Goal: Transaction & Acquisition: Purchase product/service

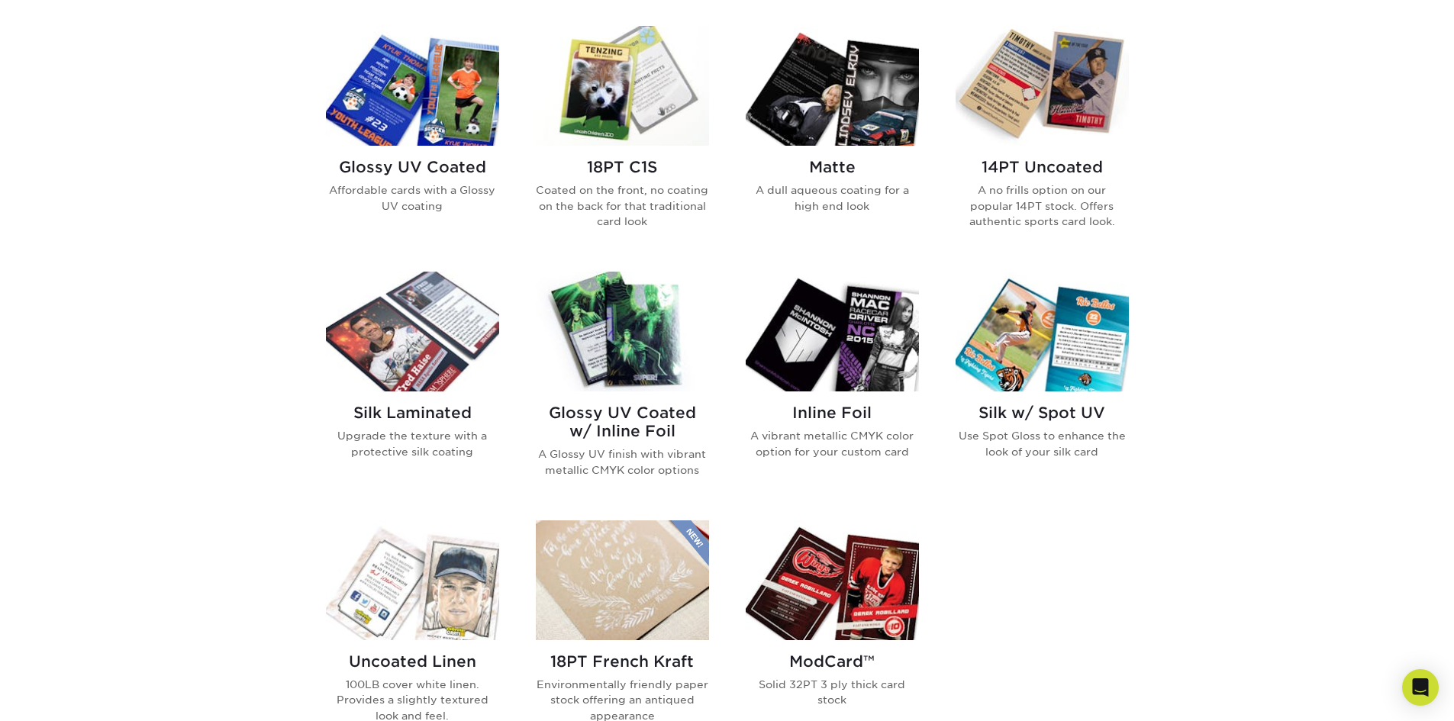
scroll to position [763, 0]
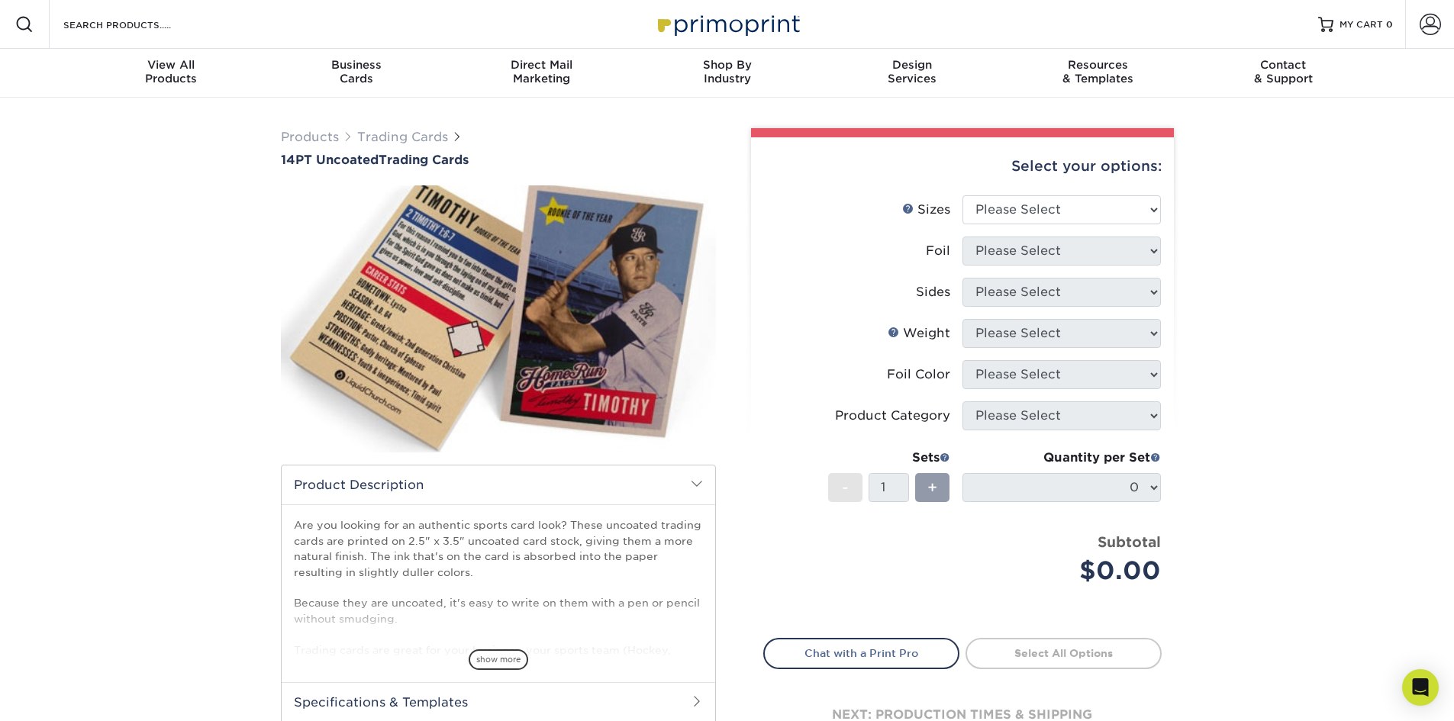
click at [507, 279] on img at bounding box center [498, 319] width 435 height 301
click at [1072, 204] on select "Please Select 2.5" x 3.5"" at bounding box center [1062, 209] width 198 height 29
click at [963, 195] on select "Please Select 2.5" x 3.5"" at bounding box center [1062, 209] width 198 height 29
click at [1052, 211] on select "Please Select 2.5" x 3.5"" at bounding box center [1062, 209] width 198 height 29
select select "2.50x3.50"
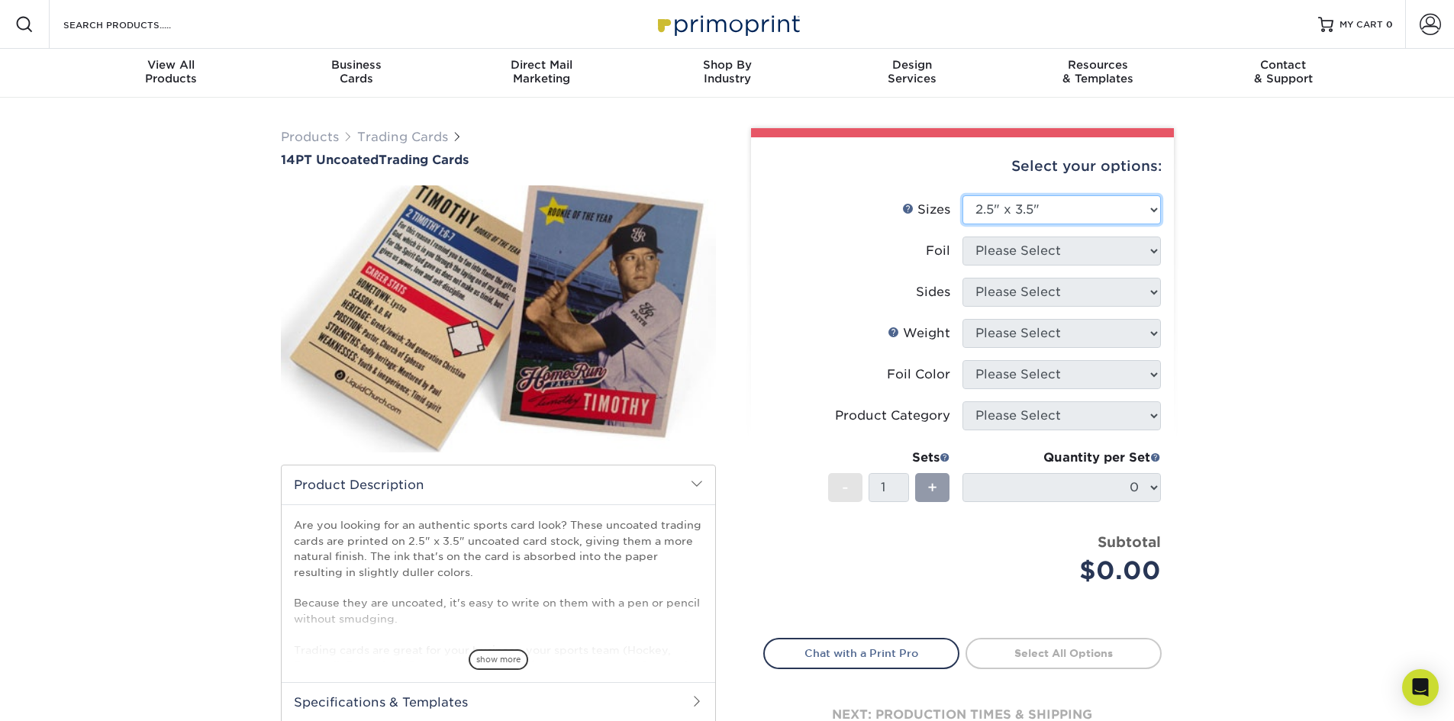
click at [963, 195] on select "Please Select 2.5" x 3.5"" at bounding box center [1062, 209] width 198 height 29
click at [1043, 252] on select "Please Select Yes No" at bounding box center [1062, 251] width 198 height 29
select select "1"
click at [963, 237] on select "Please Select Yes No" at bounding box center [1062, 251] width 198 height 29
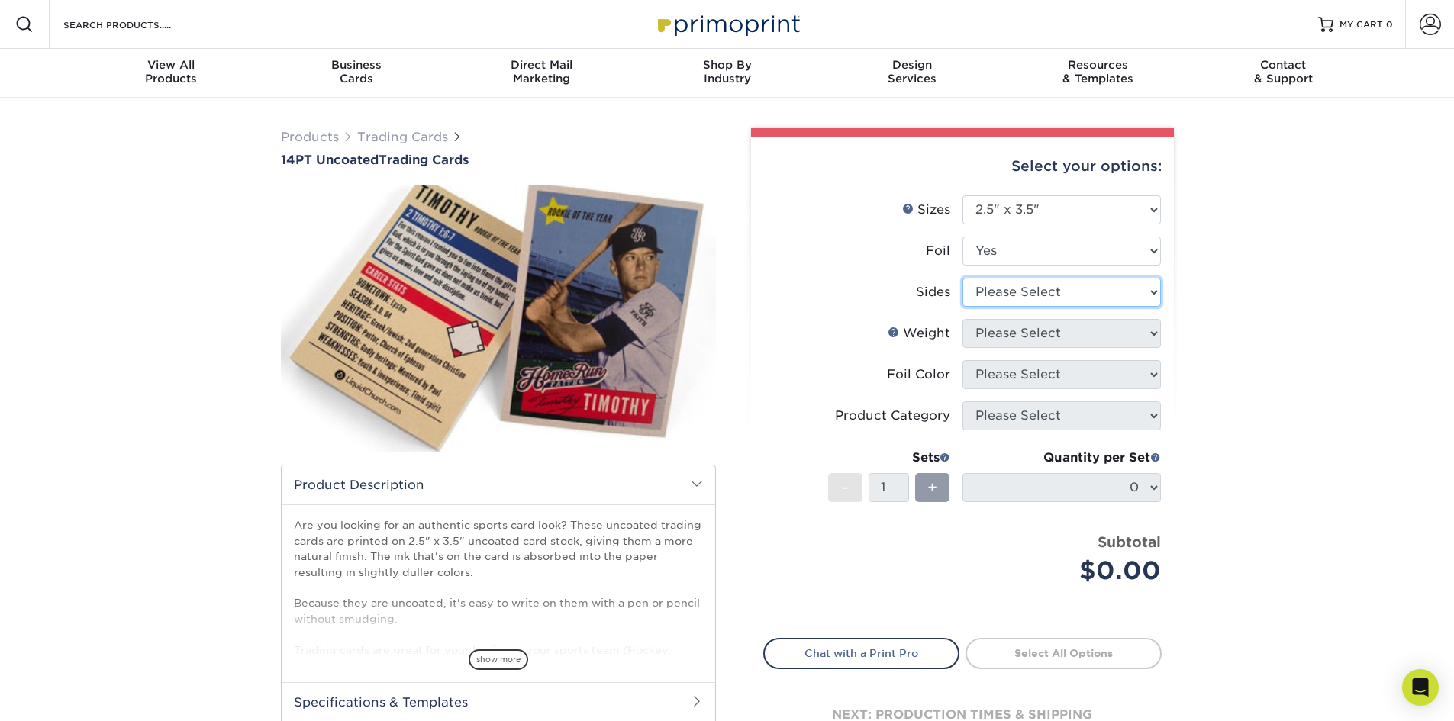
click at [1026, 298] on select "Please Select Print Both Sides - Foil Both Sides Print Both Sides - Foil Front …" at bounding box center [1062, 292] width 198 height 29
select select "e9e9dfb3-fba1-4d60-972c-fd9ca5904d33"
click at [963, 278] on select "Please Select Print Both Sides - Foil Both Sides Print Both Sides - Foil Front …" at bounding box center [1062, 292] width 198 height 29
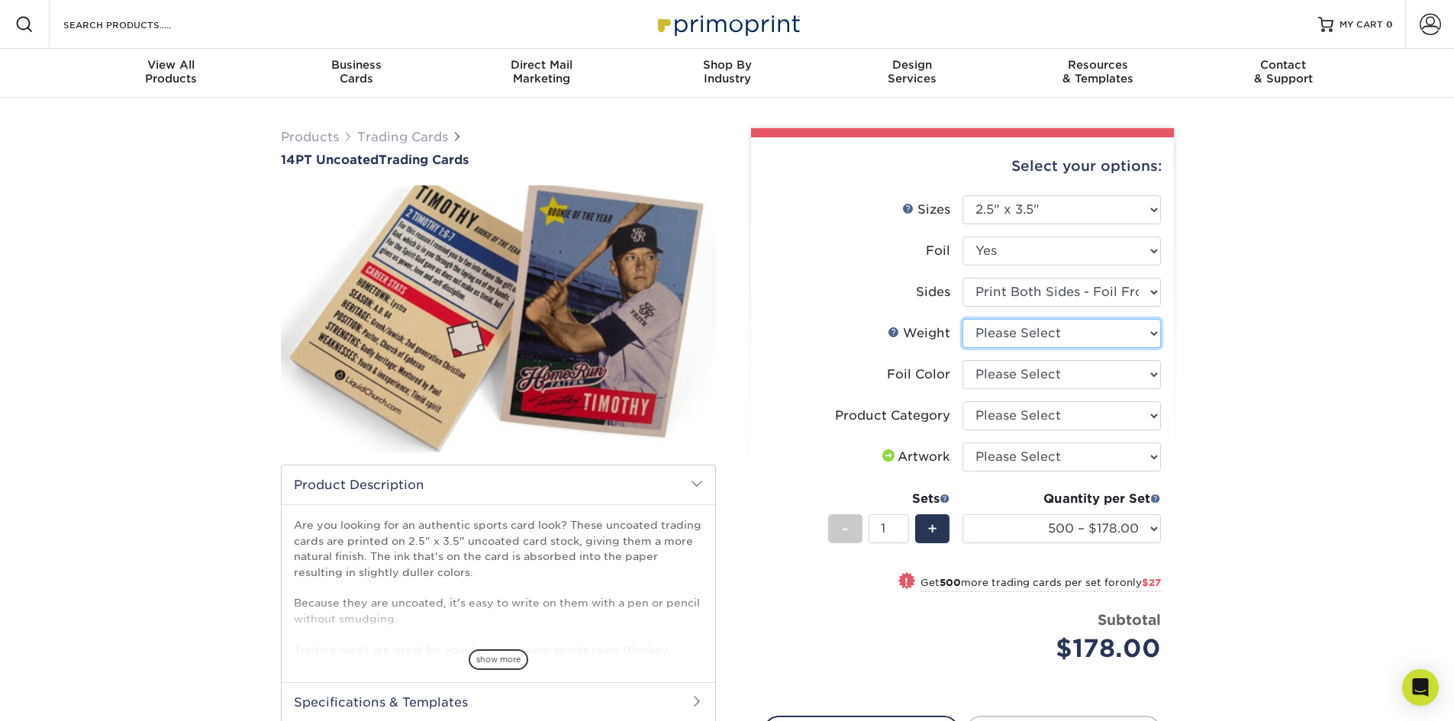
click at [1044, 341] on select "Please Select 14PT Uncoated" at bounding box center [1062, 333] width 198 height 29
select select "14PT Uncoated"
click at [963, 319] on select "Please Select 14PT Uncoated" at bounding box center [1062, 333] width 198 height 29
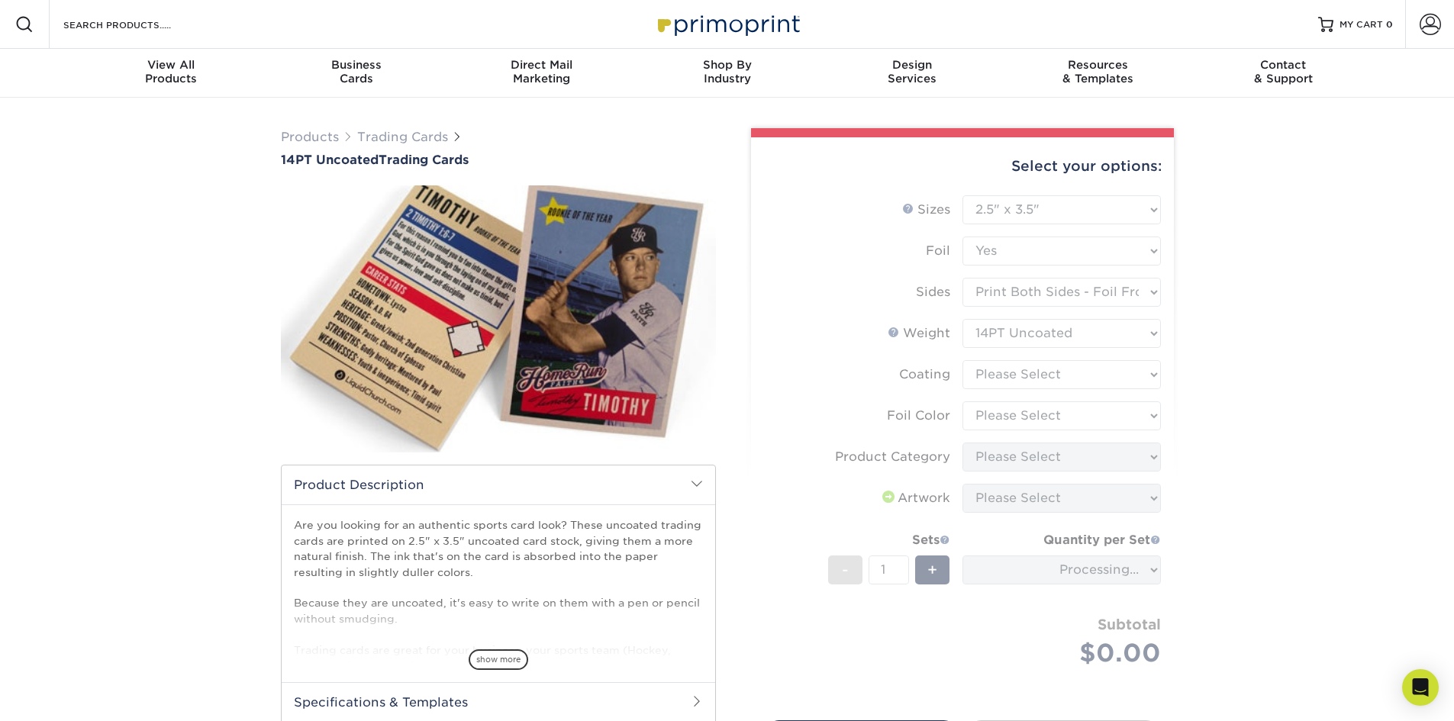
click at [1046, 368] on form "Sizes Help Sizes Please Select 2.5" x 3.5" Foil Please Select Yes No -" at bounding box center [962, 449] width 398 height 508
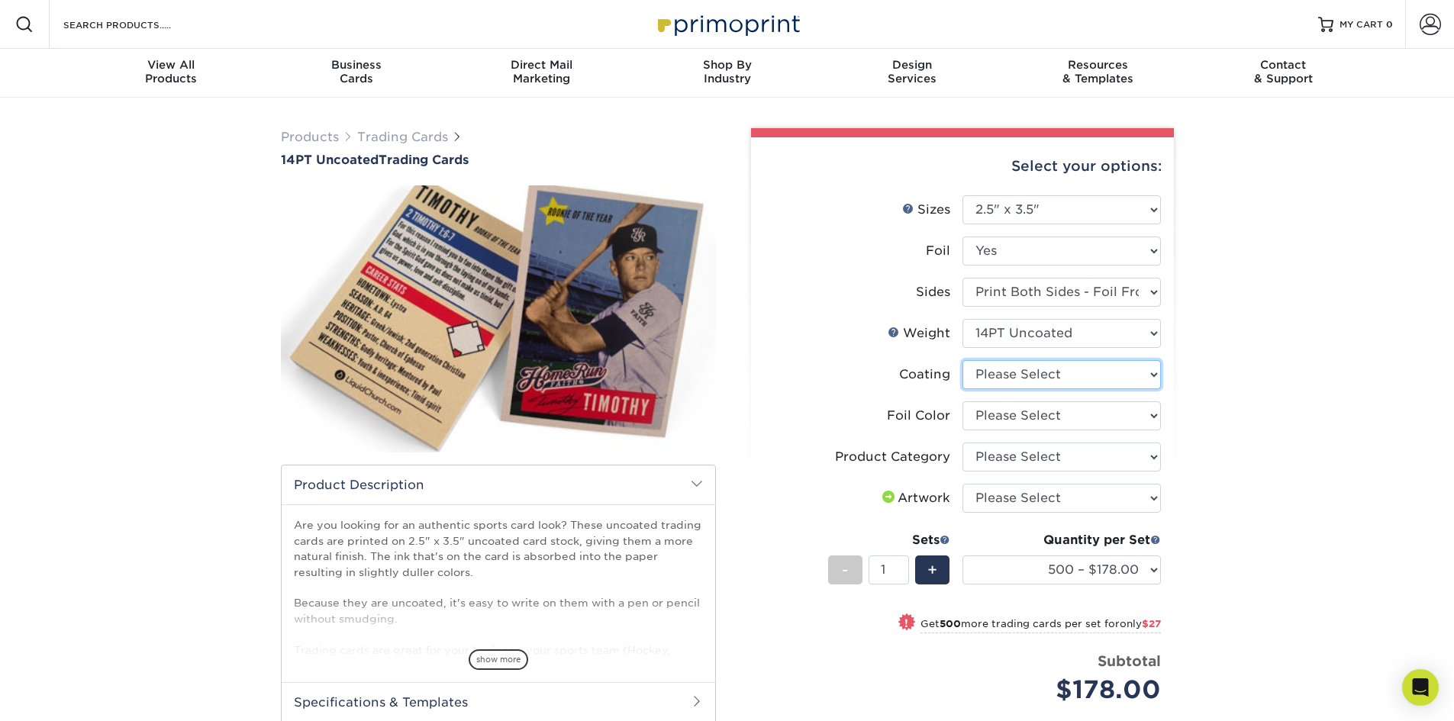
click at [1079, 376] on select at bounding box center [1062, 374] width 198 height 29
select select "3e7618de-abca-4bda-9f97-8b9129e913d8"
click at [963, 360] on select at bounding box center [1062, 374] width 198 height 29
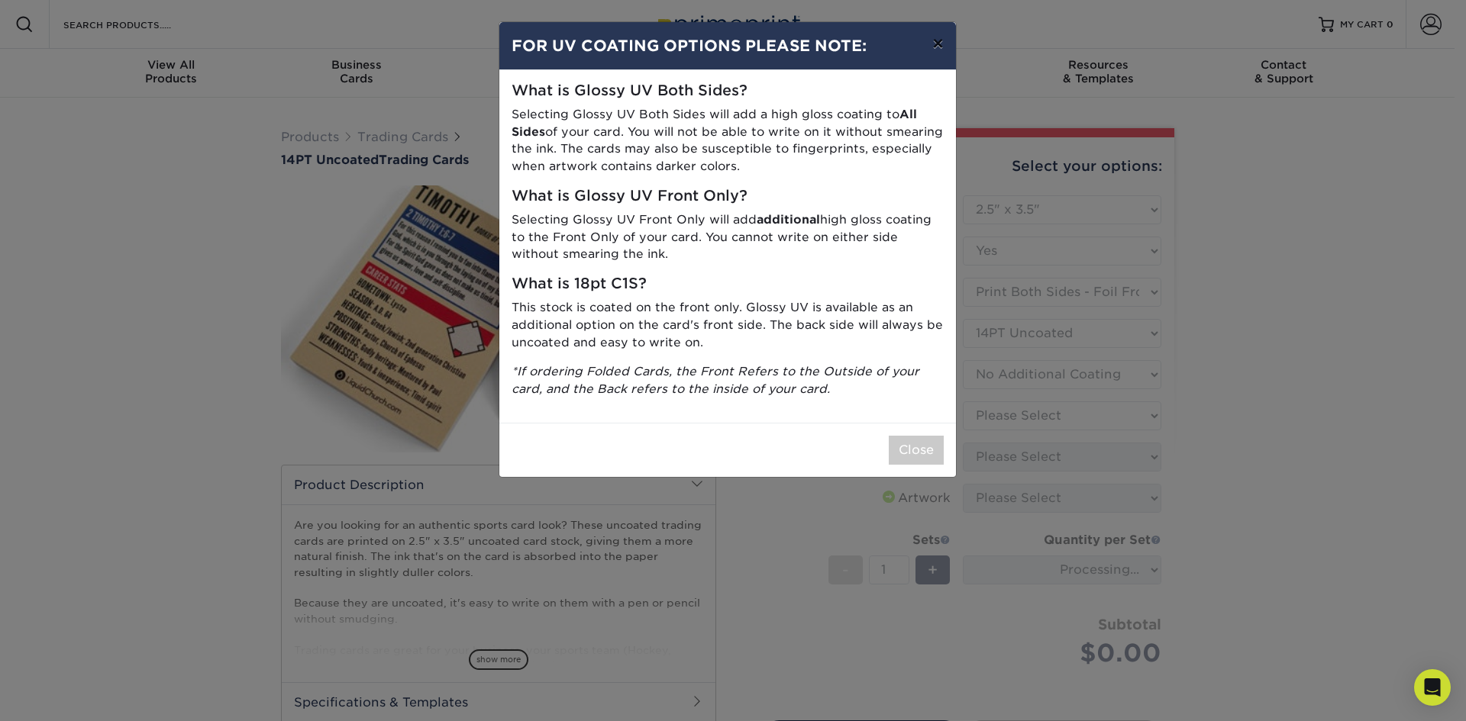
click at [943, 48] on button "×" at bounding box center [937, 43] width 35 height 43
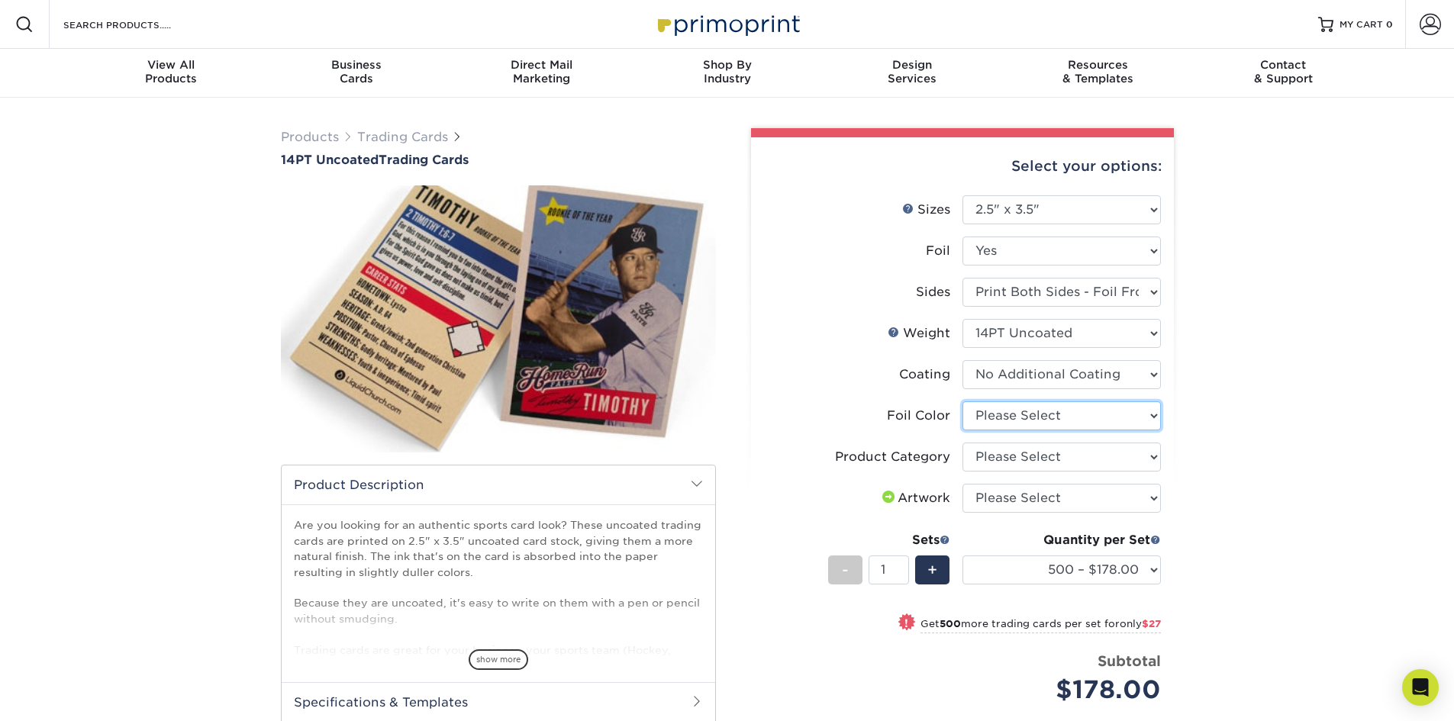
click at [1043, 421] on select "Please Select Silver Foil Rose Gold Foil Red Foil Gold Foil Copper Foil Black F…" at bounding box center [1062, 415] width 198 height 29
click at [722, 405] on div "Products Trading Cards 14PT Uncoated Trading Cards show more /" at bounding box center [498, 501] width 458 height 746
click at [950, 484] on label "Artwork" at bounding box center [863, 498] width 198 height 29
click at [993, 498] on select "Please Select I will upload files I need a design - $100" at bounding box center [1062, 498] width 198 height 29
click at [1006, 493] on select "Please Select I will upload files I need a design - $100" at bounding box center [1062, 498] width 198 height 29
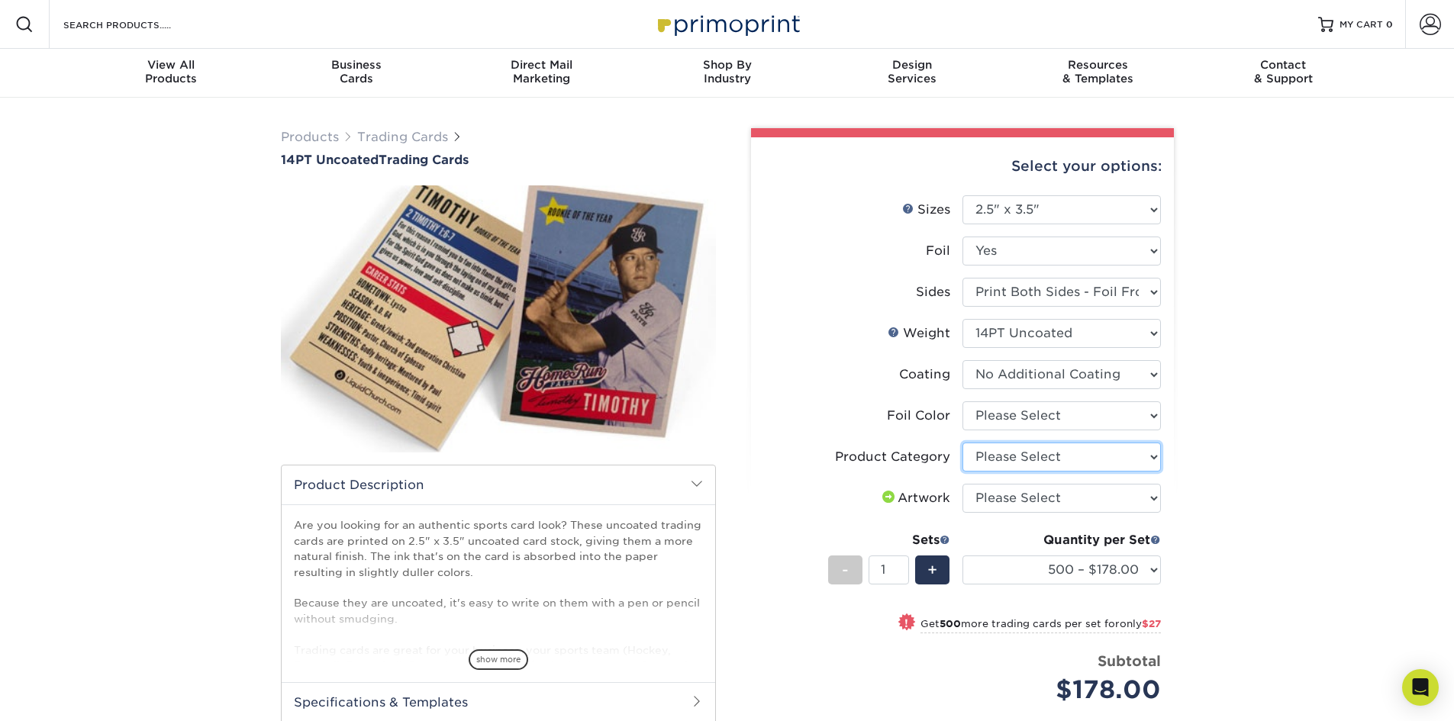
click at [1006, 447] on select "Please Select Trading Cards" at bounding box center [1062, 457] width 198 height 29
select select "c2f9bce9-36c2-409d-b101-c29d9d031e18"
click at [963, 443] on select "Please Select Trading Cards" at bounding box center [1062, 457] width 198 height 29
click at [1005, 418] on select "Please Select Silver Foil Rose Gold Foil Red Foil Gold Foil Copper Foil Black F…" at bounding box center [1062, 415] width 198 height 29
click at [963, 401] on select "Please Select Silver Foil Rose Gold Foil Red Foil Gold Foil Copper Foil Black F…" at bounding box center [1062, 415] width 198 height 29
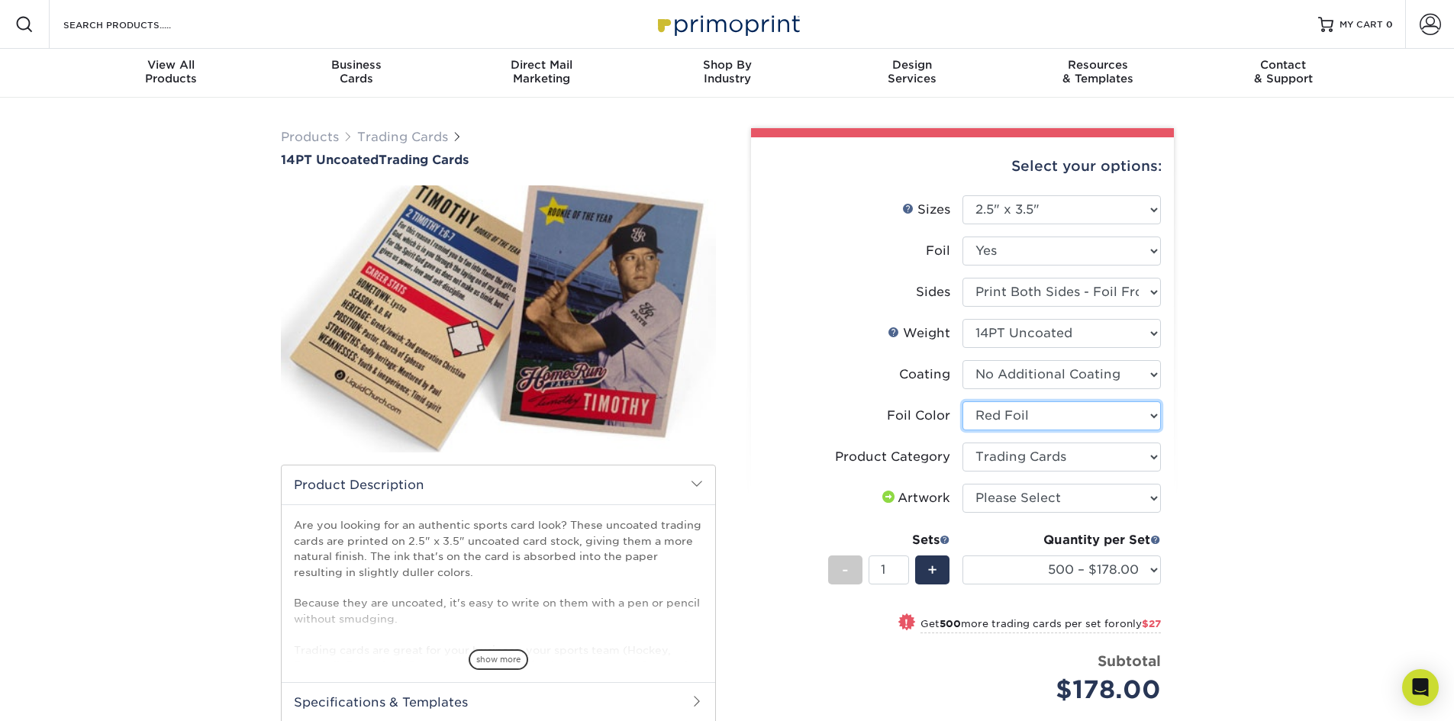
click at [1005, 414] on select "Please Select Silver Foil Rose Gold Foil Red Foil Gold Foil Copper Foil Black F…" at bounding box center [1062, 415] width 198 height 29
select select "acffa4a5-22f9-4585-ba3f-0adaa54b8c85"
click at [963, 401] on select "Please Select Silver Foil Rose Gold Foil Red Foil Gold Foil Copper Foil Black F…" at bounding box center [1062, 415] width 198 height 29
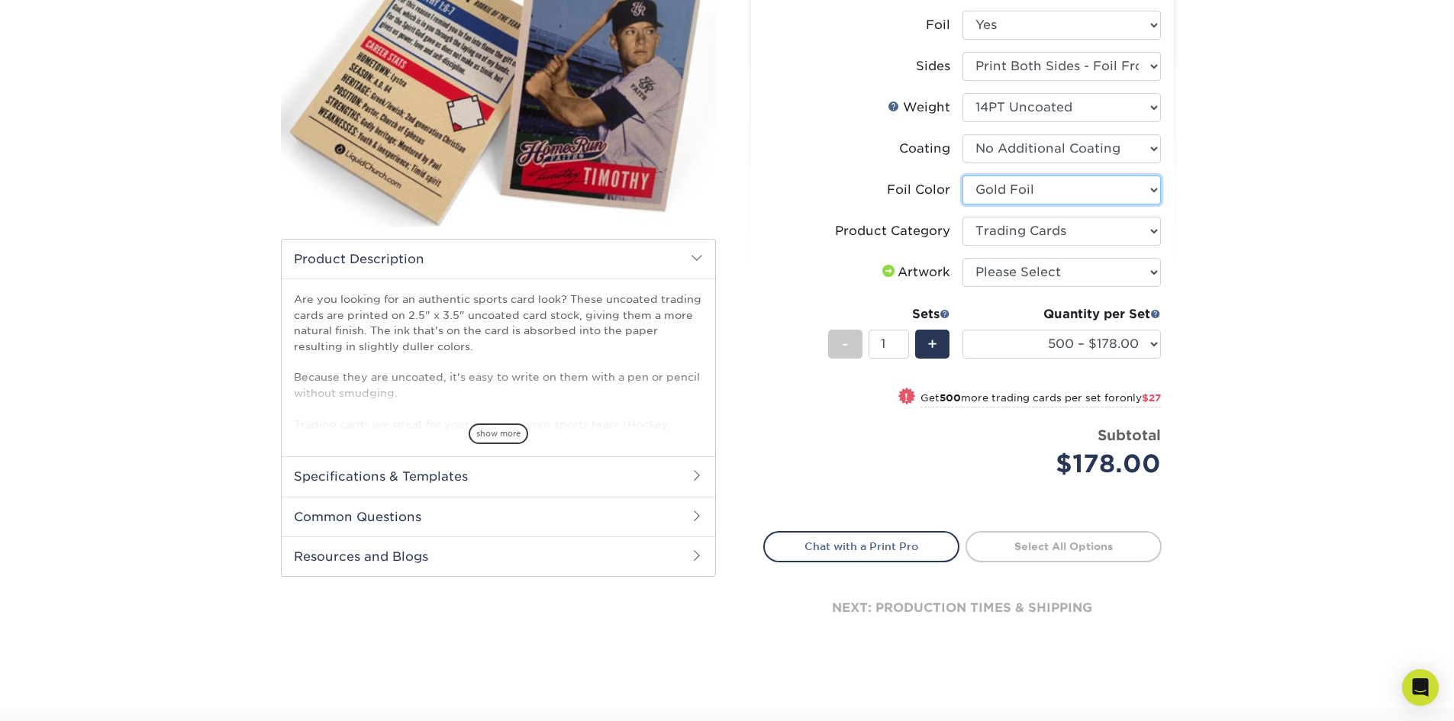
scroll to position [229, 0]
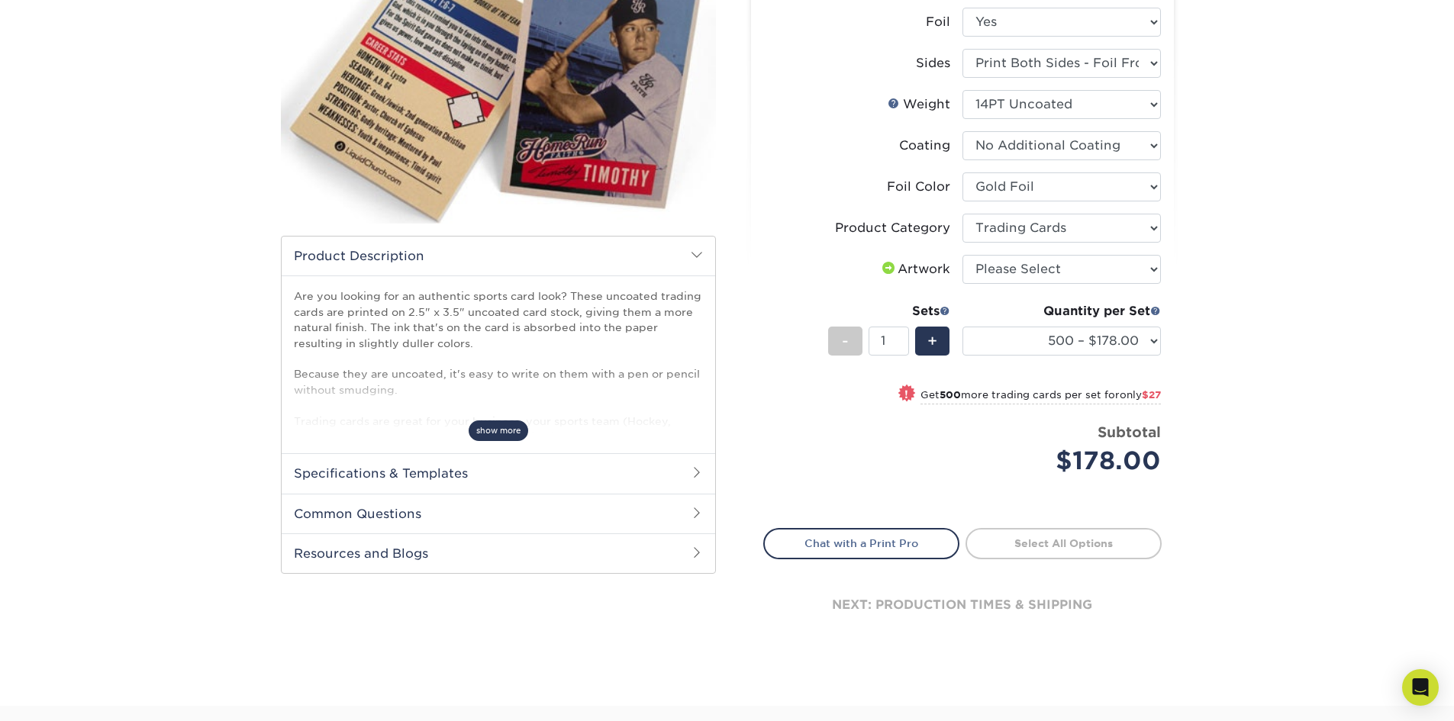
click at [518, 434] on span "show more" at bounding box center [499, 431] width 60 height 21
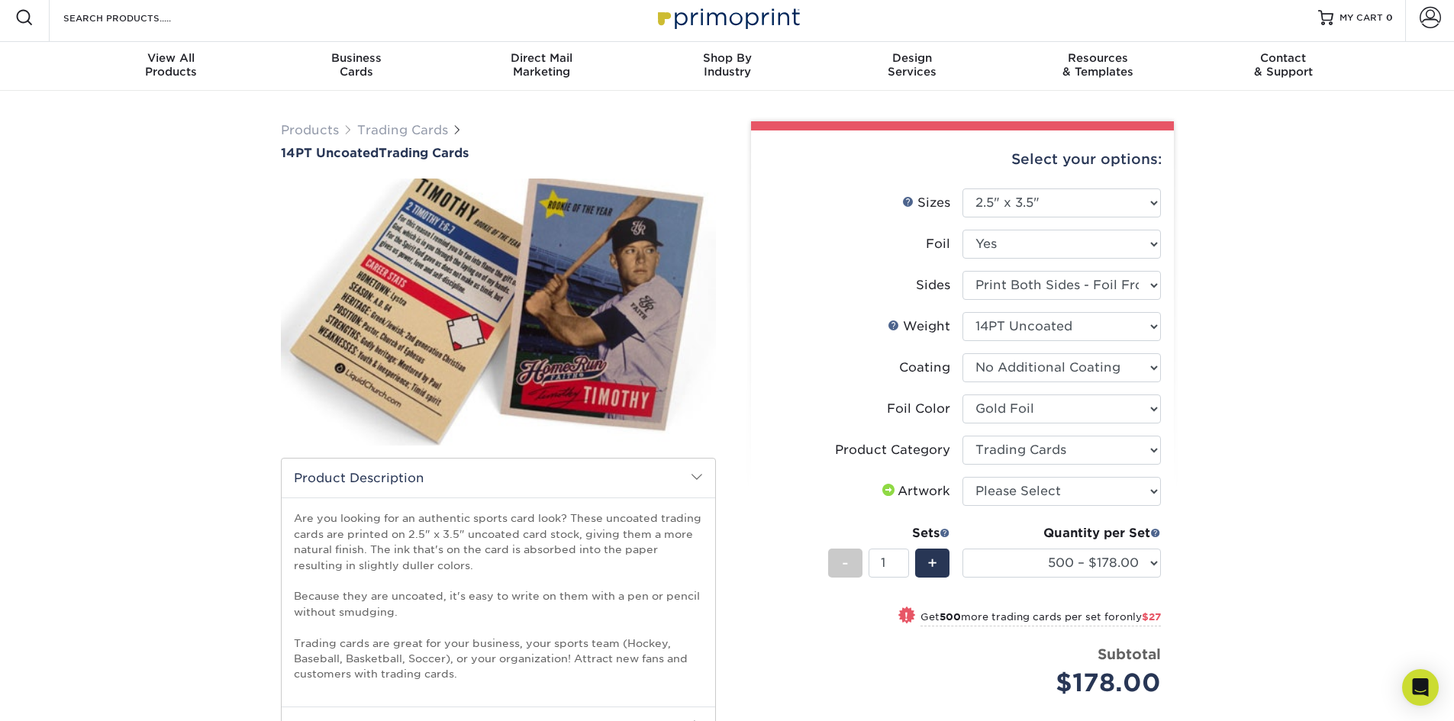
scroll to position [0, 0]
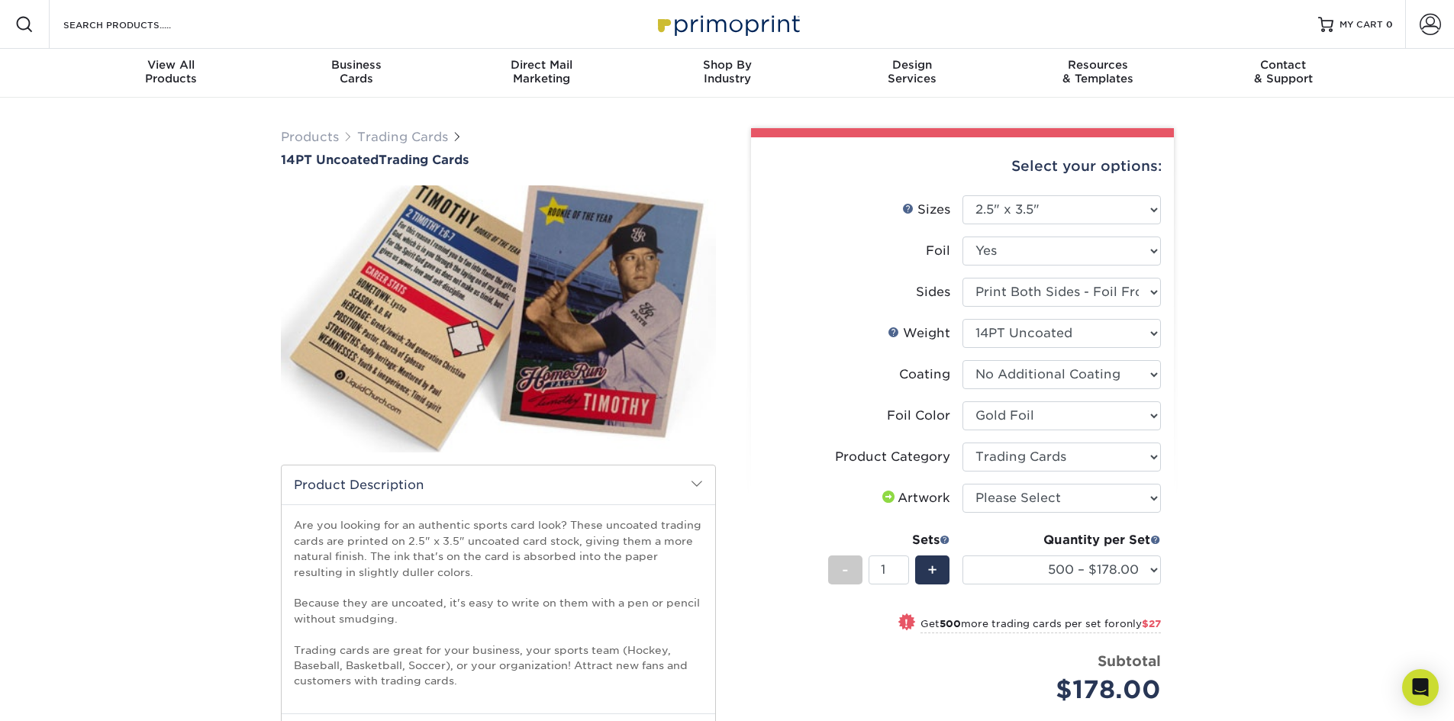
click at [592, 334] on img at bounding box center [498, 319] width 435 height 301
